Goal: Transaction & Acquisition: Purchase product/service

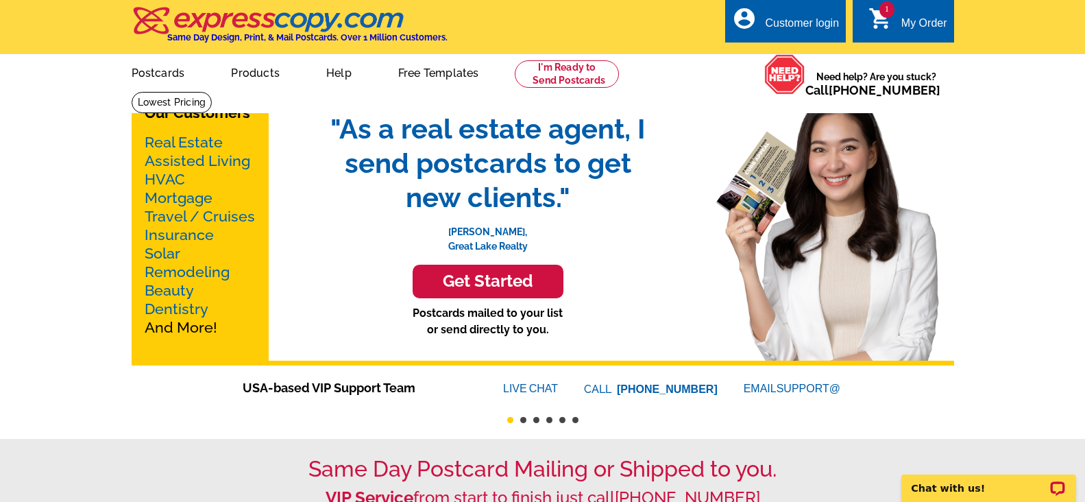
click at [202, 134] on link "Real Estate" at bounding box center [184, 142] width 78 height 17
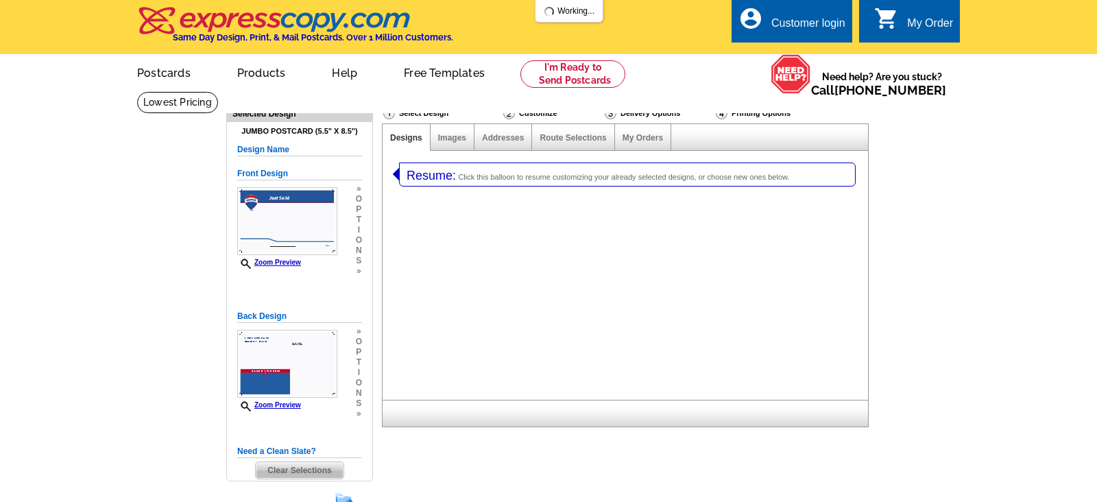
select select "1"
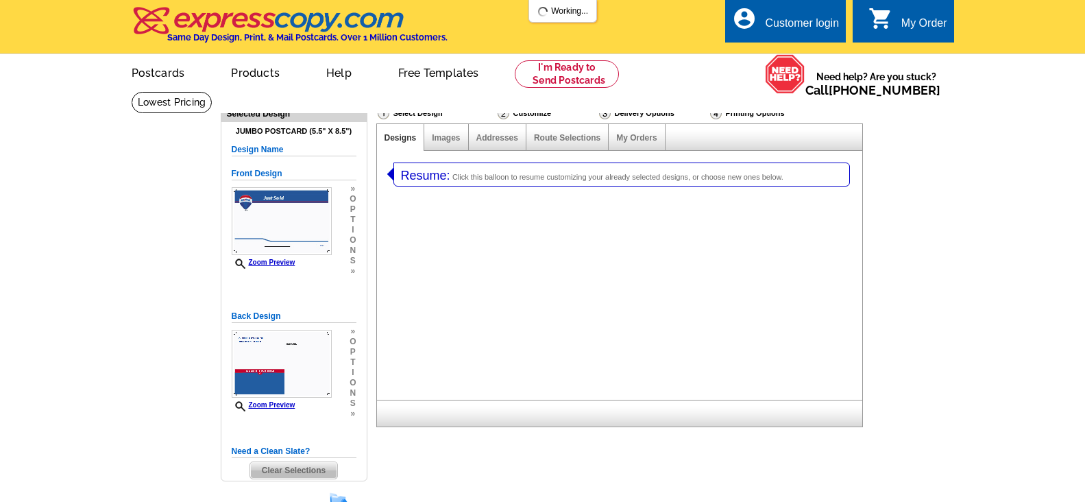
select select "2"
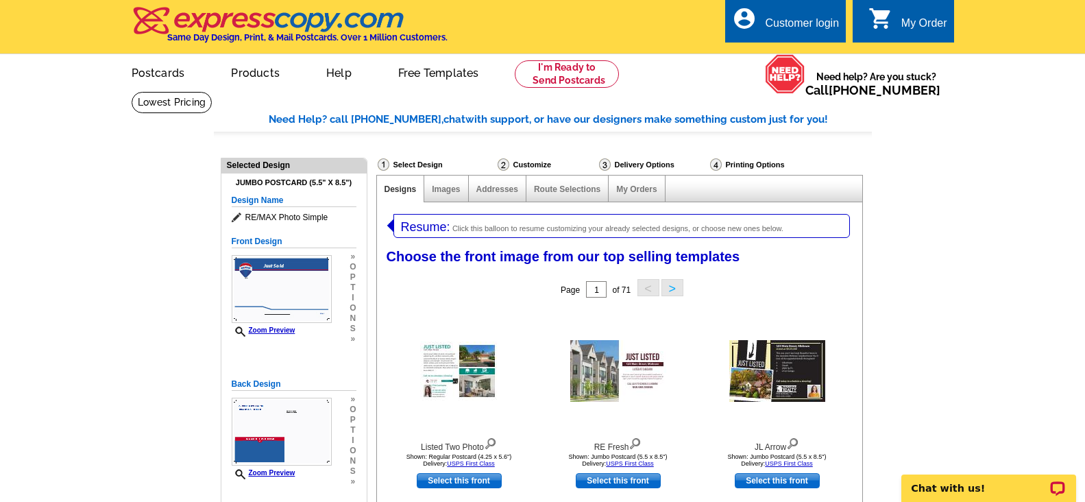
select select "785"
